Goal: Check status: Check status

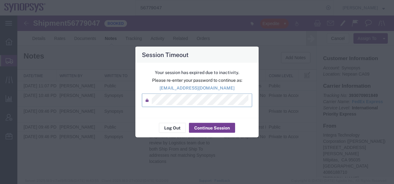
click at [205, 127] on button "Continue Session" at bounding box center [212, 128] width 46 height 10
